Goal: Transaction & Acquisition: Purchase product/service

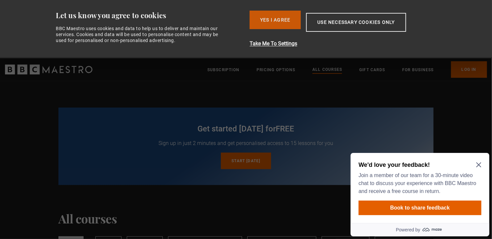
click at [275, 17] on button "Yes I Agree" at bounding box center [275, 20] width 51 height 19
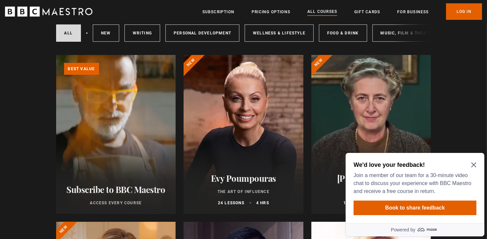
scroll to position [165, 0]
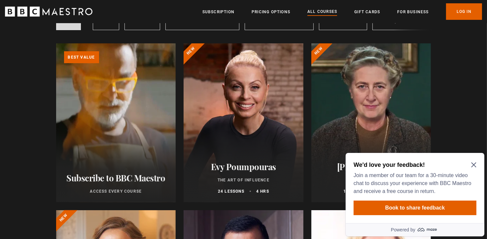
click at [472, 162] on icon "Close Maze Prompt" at bounding box center [473, 164] width 5 height 5
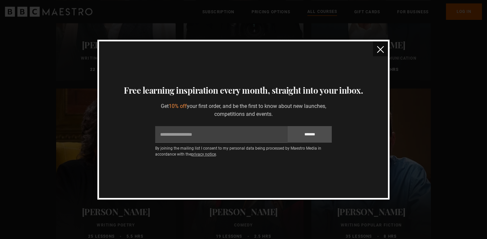
scroll to position [1520, 0]
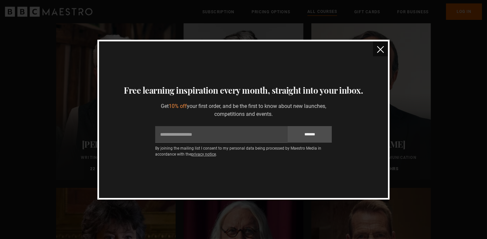
click at [384, 47] on img "close" at bounding box center [380, 49] width 7 height 7
click at [384, 47] on div at bounding box center [372, 100] width 120 height 159
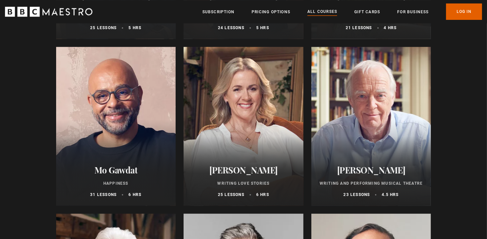
scroll to position [1322, 0]
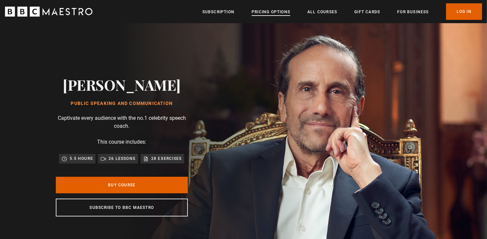
click at [266, 9] on link "Pricing Options" at bounding box center [271, 12] width 39 height 7
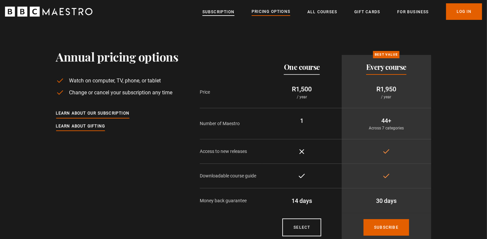
click at [227, 13] on link "Subscription" at bounding box center [219, 12] width 32 height 7
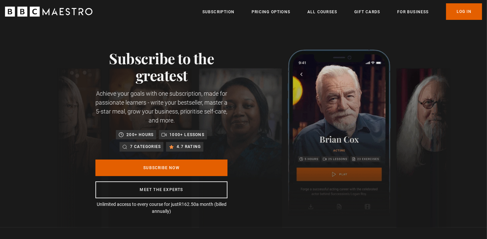
scroll to position [0, 86]
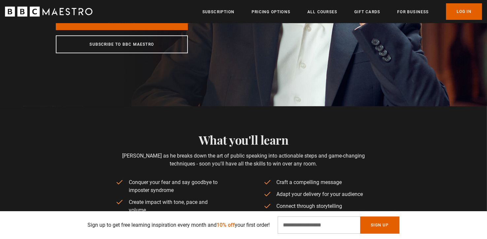
scroll to position [165, 0]
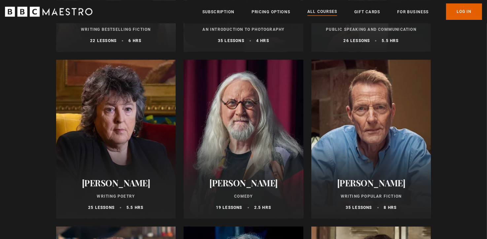
scroll to position [1652, 0]
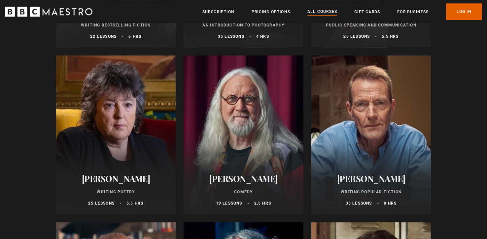
click at [249, 191] on div "Sir Billy Connolly Comedy 19 lessons 2.5 hrs" at bounding box center [244, 189] width 120 height 49
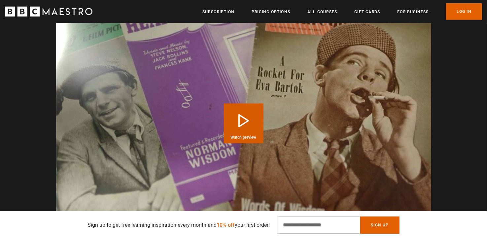
scroll to position [661, 0]
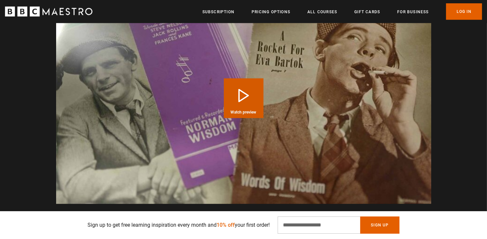
click at [241, 92] on button "Play Course overview for Comedy with Sir Billy Connolly Watch preview" at bounding box center [244, 98] width 40 height 40
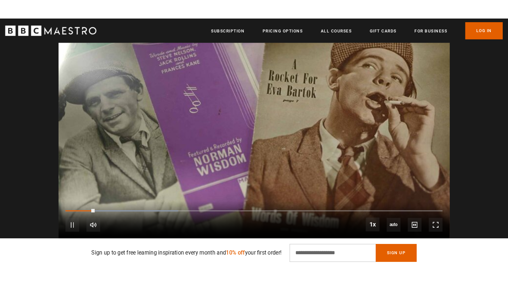
scroll to position [0, 259]
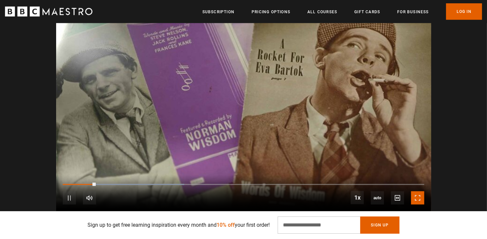
click at [418, 198] on span "Video Player" at bounding box center [417, 197] width 13 height 13
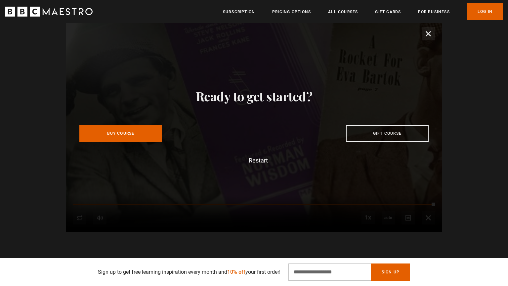
scroll to position [0, 1385]
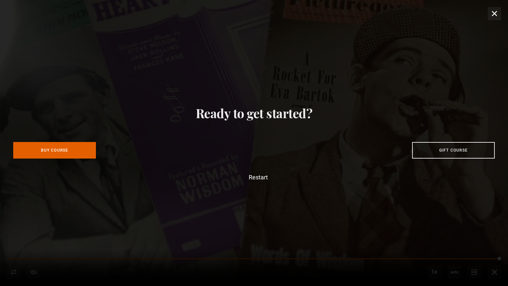
click at [487, 12] on div "Ready to get started? Buy Course Gift course Restart" at bounding box center [254, 143] width 508 height 286
click at [487, 11] on div "Ready to get started? Buy Course Gift course Restart" at bounding box center [254, 143] width 508 height 286
click at [487, 13] on div "Ready to get started? Buy Course Gift course Restart" at bounding box center [254, 143] width 508 height 286
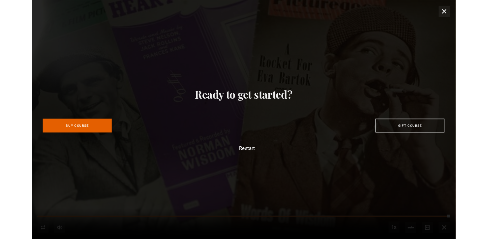
scroll to position [0, 1472]
